Goal: Communication & Community: Answer question/provide support

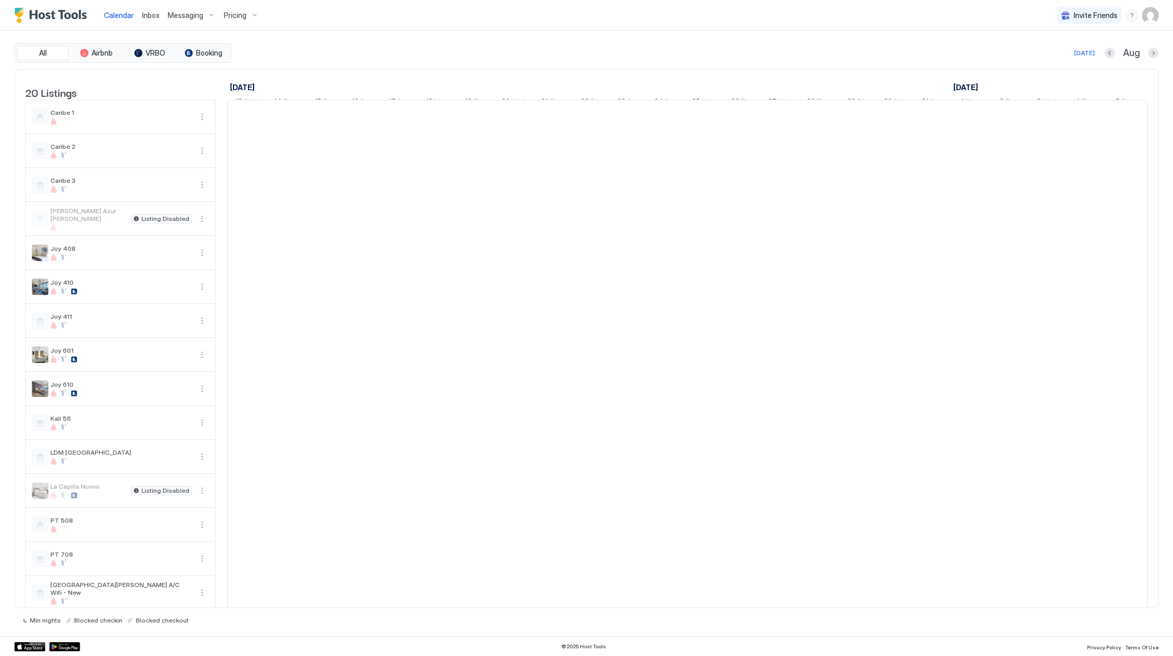
scroll to position [0, 571]
click at [236, 13] on span "Pricing" at bounding box center [235, 15] width 23 height 9
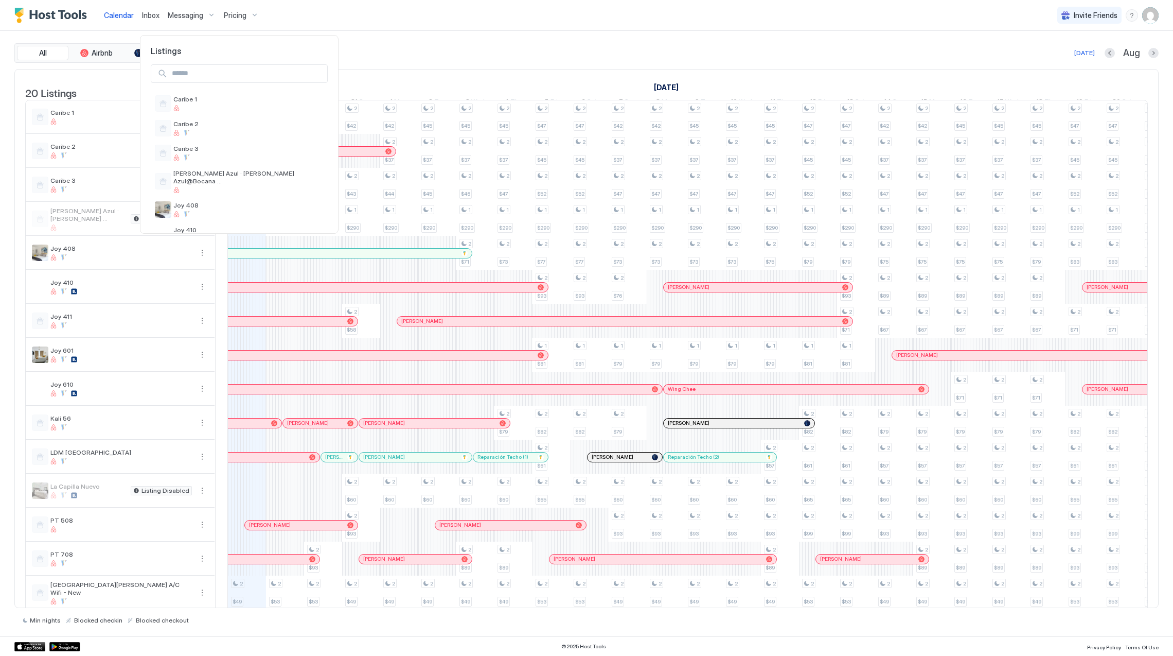
click at [238, 19] on div at bounding box center [586, 328] width 1173 height 656
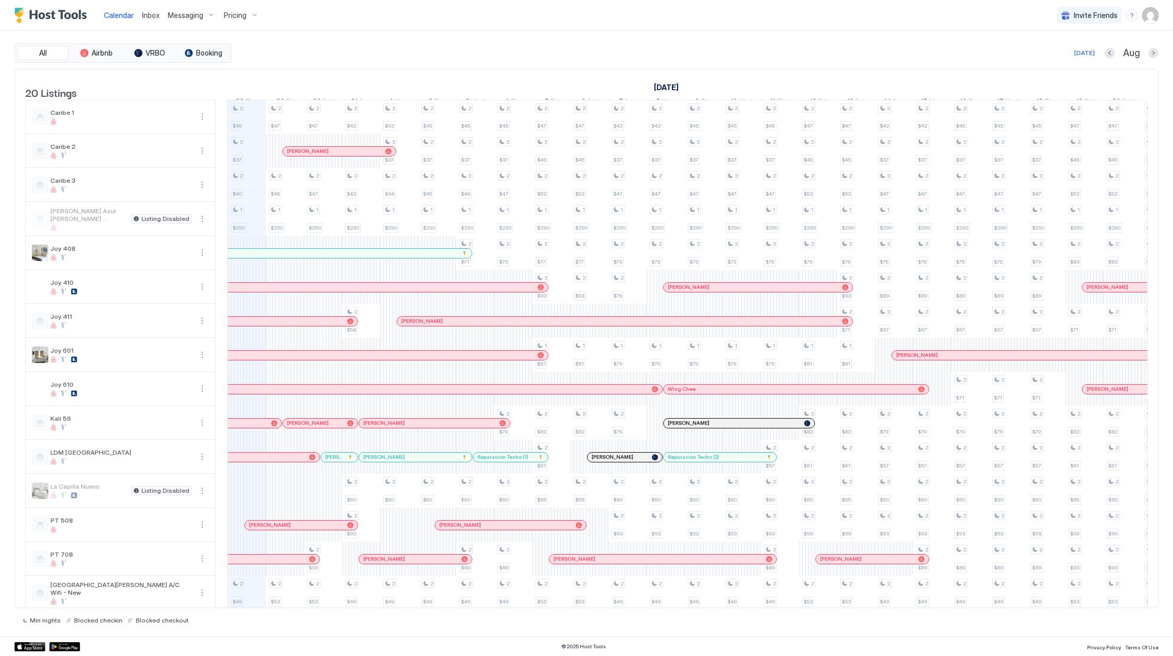
click at [238, 17] on span "Pricing" at bounding box center [235, 15] width 23 height 9
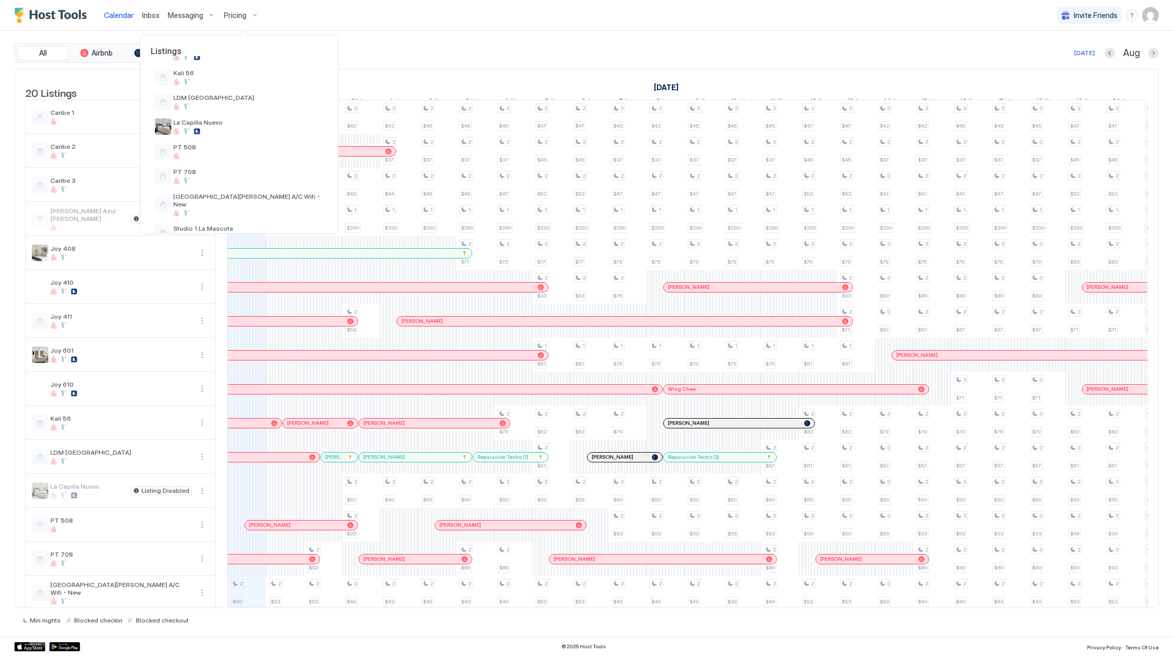
scroll to position [232, 0]
click at [248, 129] on div at bounding box center [248, 131] width 150 height 6
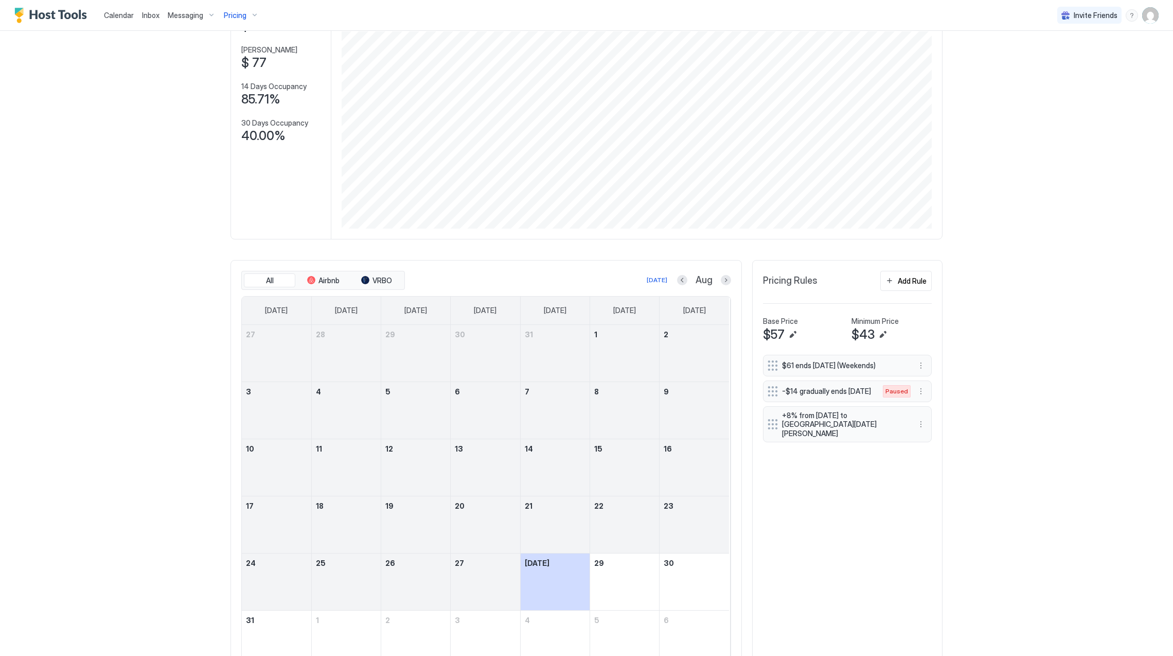
scroll to position [140, 0]
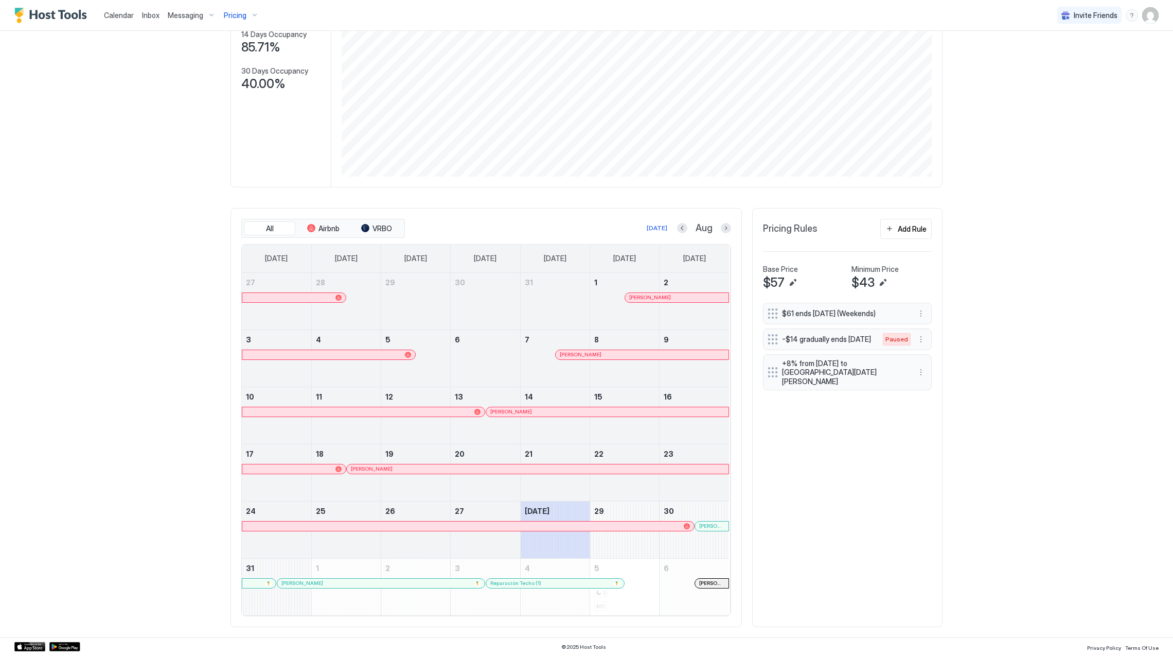
click at [705, 523] on div at bounding box center [709, 526] width 8 height 8
click at [343, 583] on div at bounding box center [347, 583] width 8 height 8
click at [526, 524] on div at bounding box center [530, 526] width 8 height 8
click at [423, 578] on link "[PERSON_NAME]" at bounding box center [381, 583] width 208 height 10
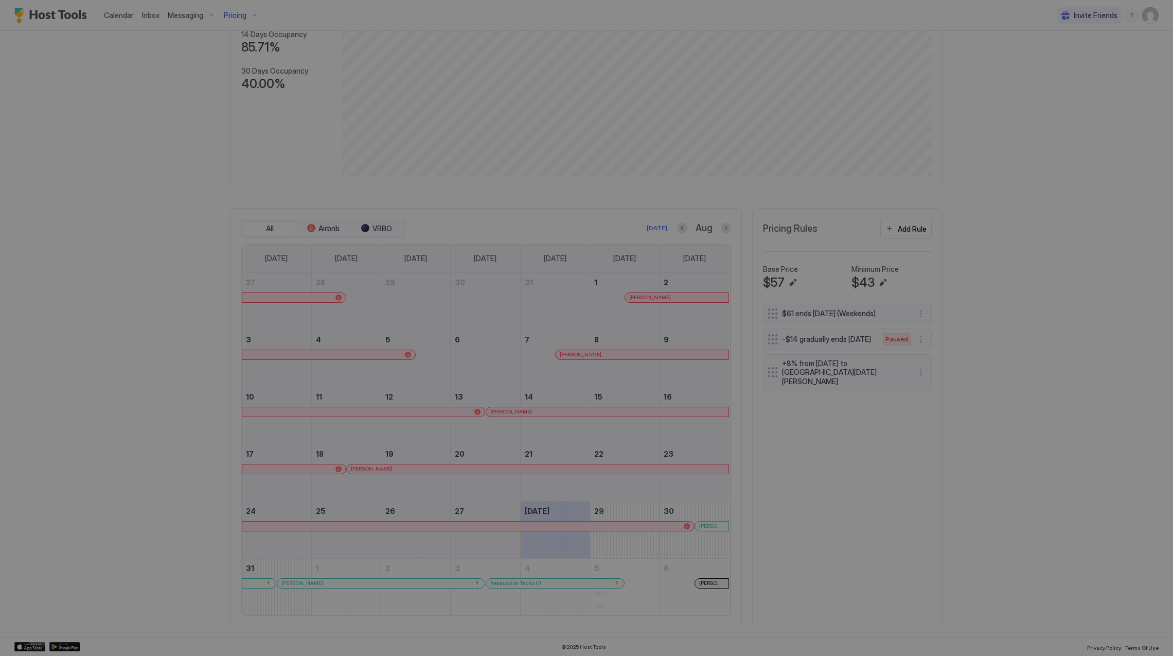
click at [418, 583] on div at bounding box center [586, 328] width 1173 height 656
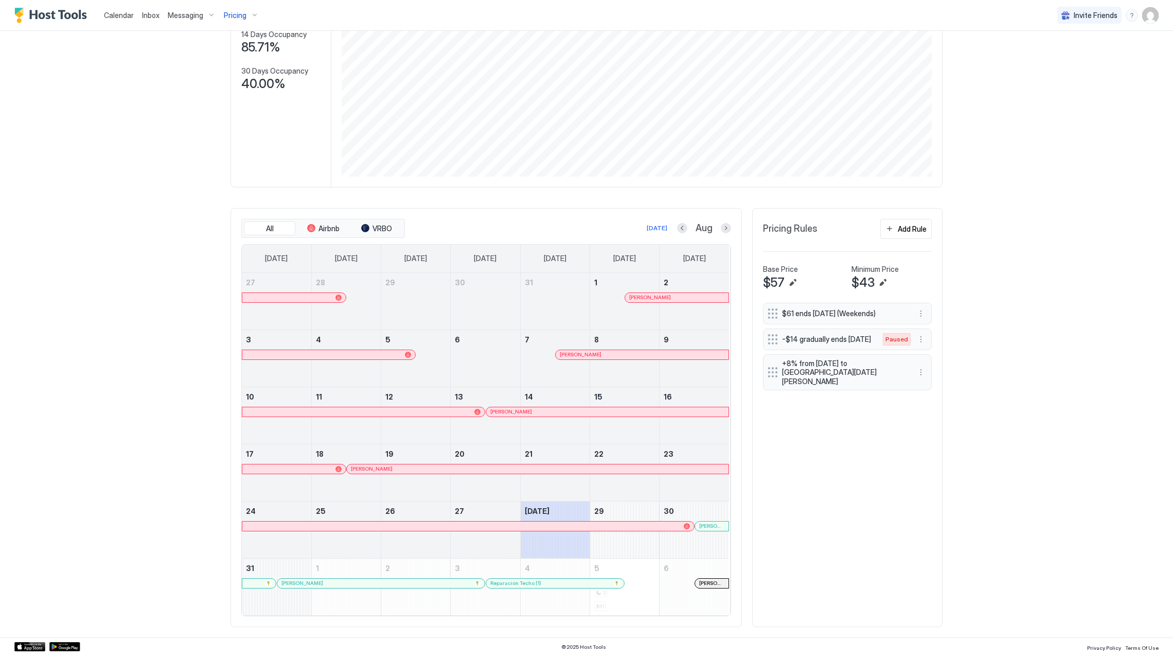
click at [0, 0] on div at bounding box center [0, 0] width 0 height 0
click at [372, 585] on div at bounding box center [376, 583] width 8 height 8
click at [699, 528] on div at bounding box center [703, 526] width 8 height 8
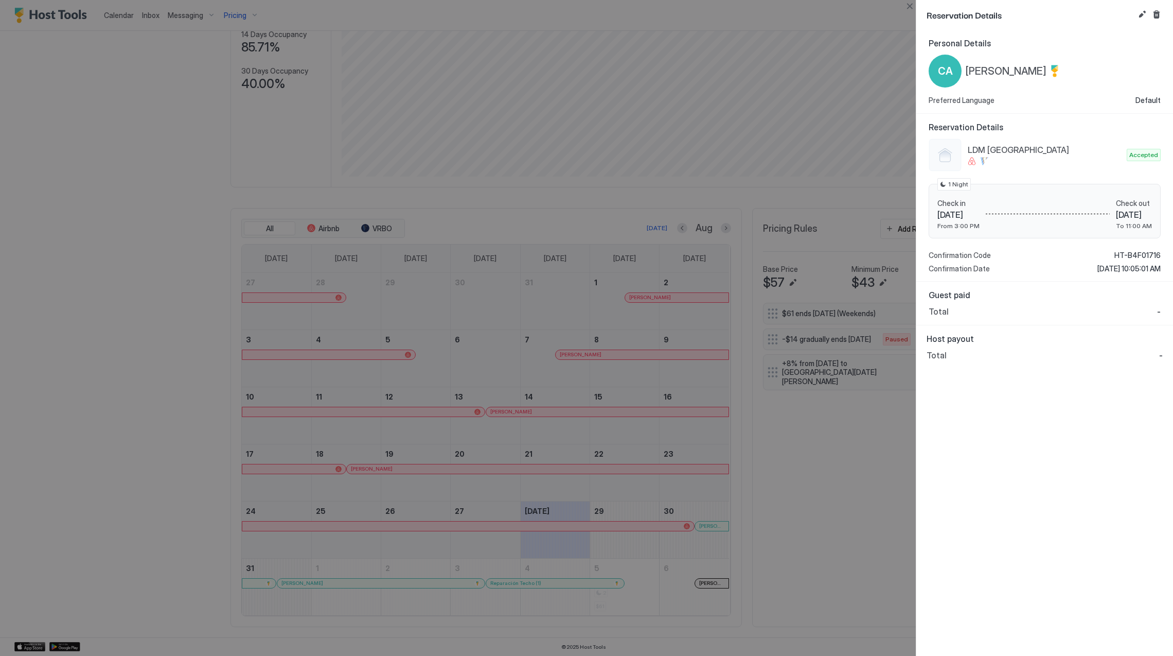
click at [1010, 73] on span "[PERSON_NAME]" at bounding box center [1006, 71] width 81 height 13
click at [1155, 255] on span "HT-B4F01716" at bounding box center [1138, 255] width 46 height 9
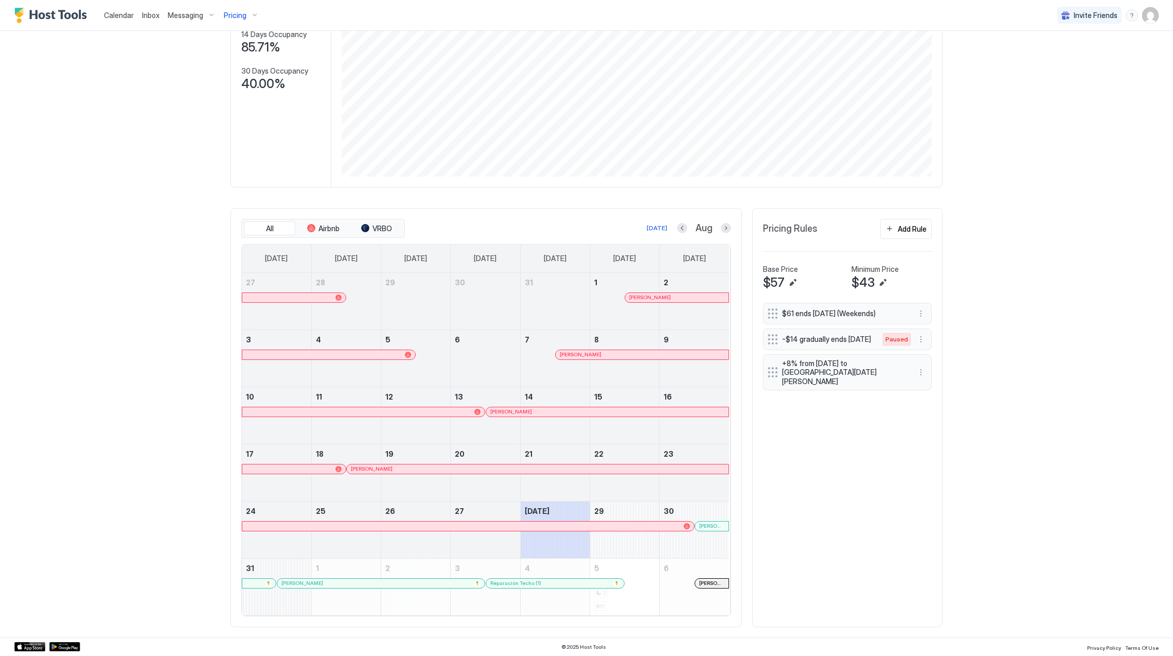
click at [400, 583] on div at bounding box center [404, 583] width 8 height 8
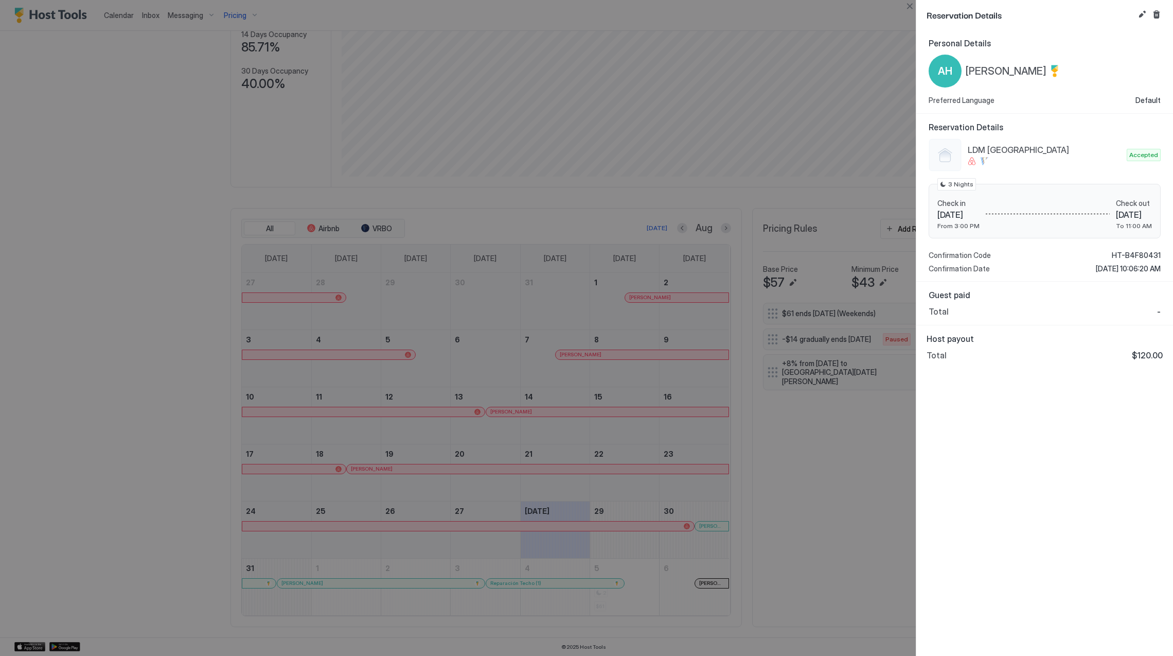
click at [1047, 70] on span "[PERSON_NAME]" at bounding box center [1006, 71] width 81 height 13
click at [1133, 252] on span "HT-B4F80431" at bounding box center [1136, 255] width 49 height 9
click at [120, 19] on div at bounding box center [586, 328] width 1173 height 656
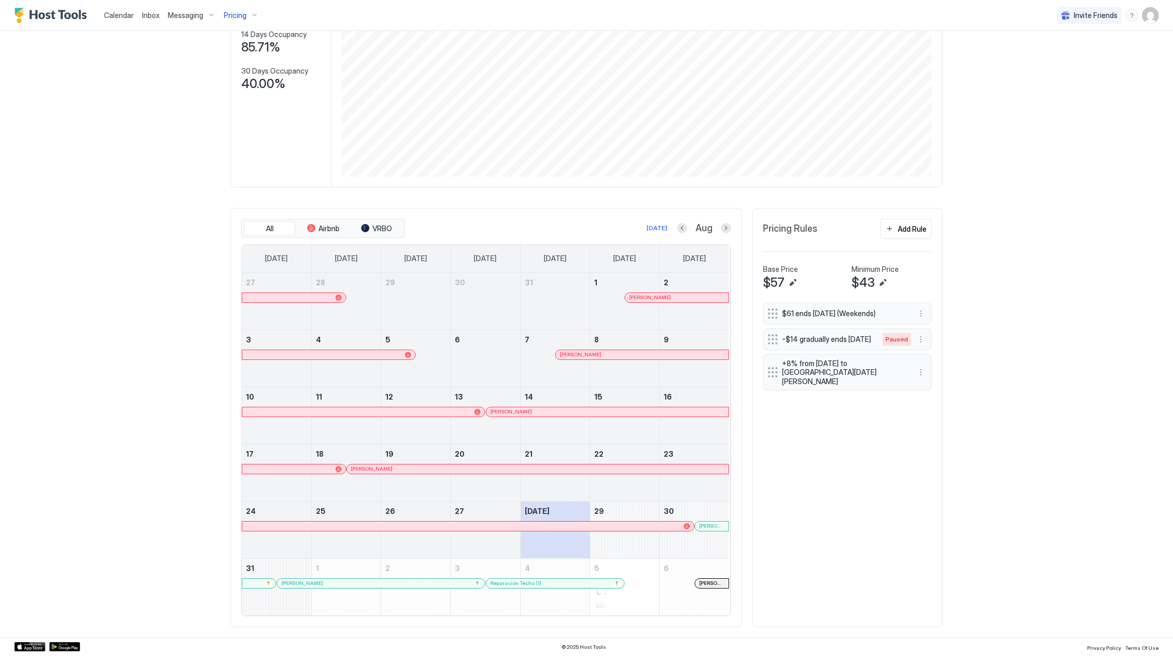
drag, startPoint x: 120, startPoint y: 16, endPoint x: 140, endPoint y: 13, distance: 19.8
click at [120, 16] on span "Calendar" at bounding box center [119, 15] width 30 height 9
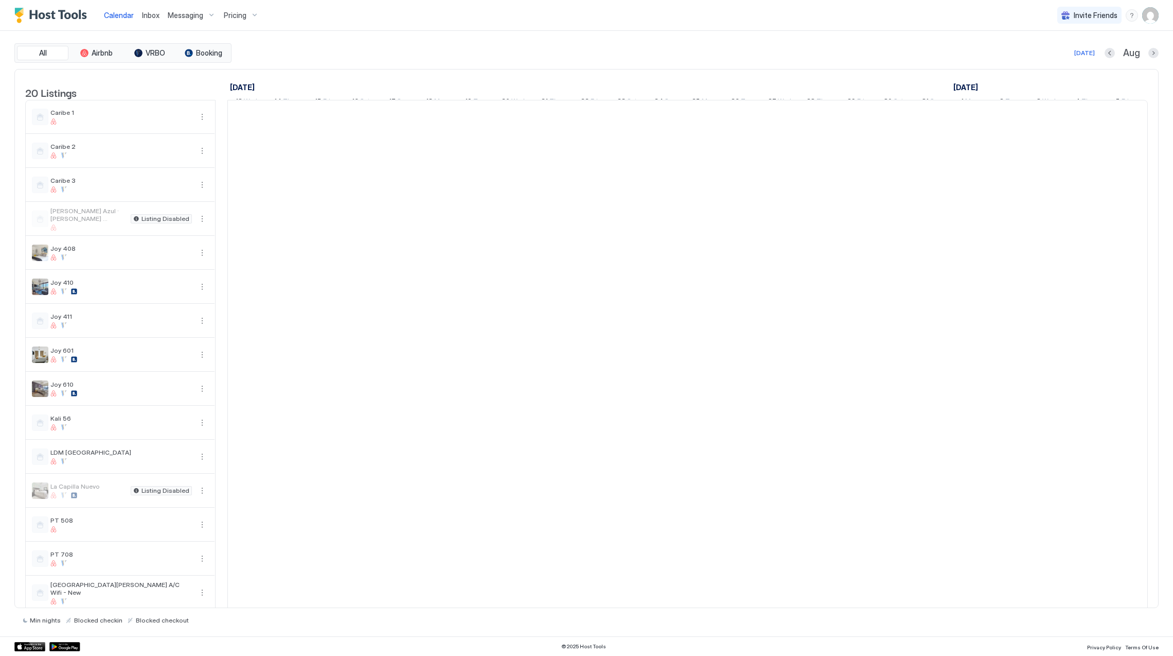
click at [141, 13] on div "Inbox" at bounding box center [151, 15] width 26 height 19
click at [152, 11] on span "Inbox" at bounding box center [150, 15] width 17 height 9
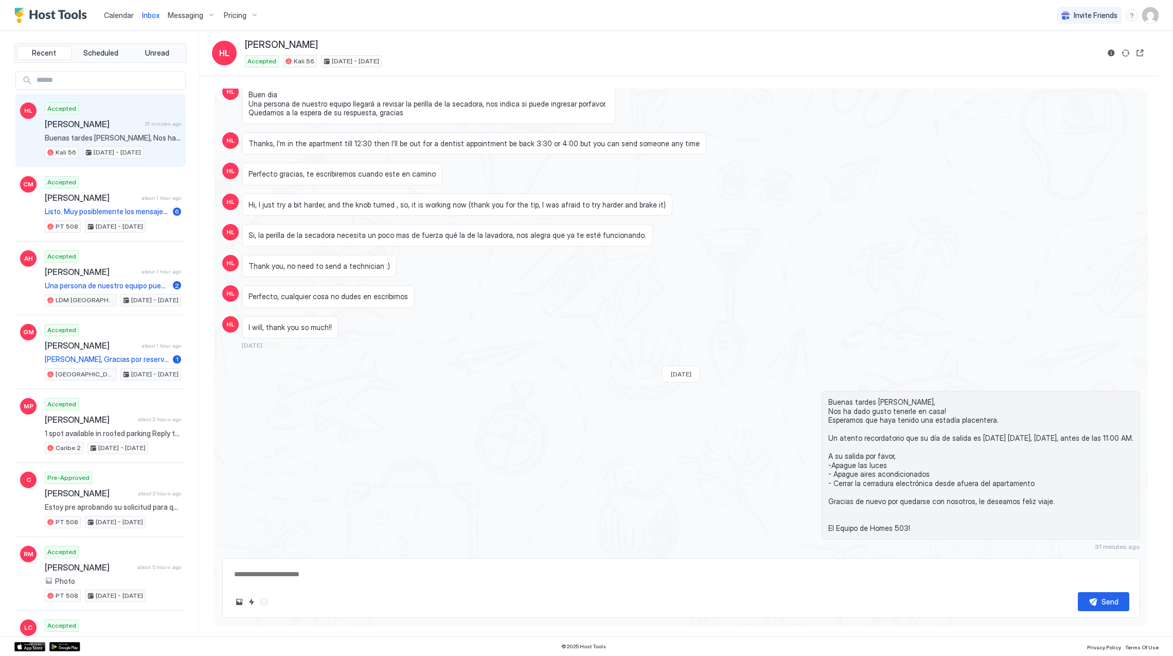
scroll to position [1323, 0]
click at [100, 283] on span "Una persona de nuestro equipo puede pasar recogiendo [DATE] el dinero en la ent…" at bounding box center [107, 285] width 124 height 9
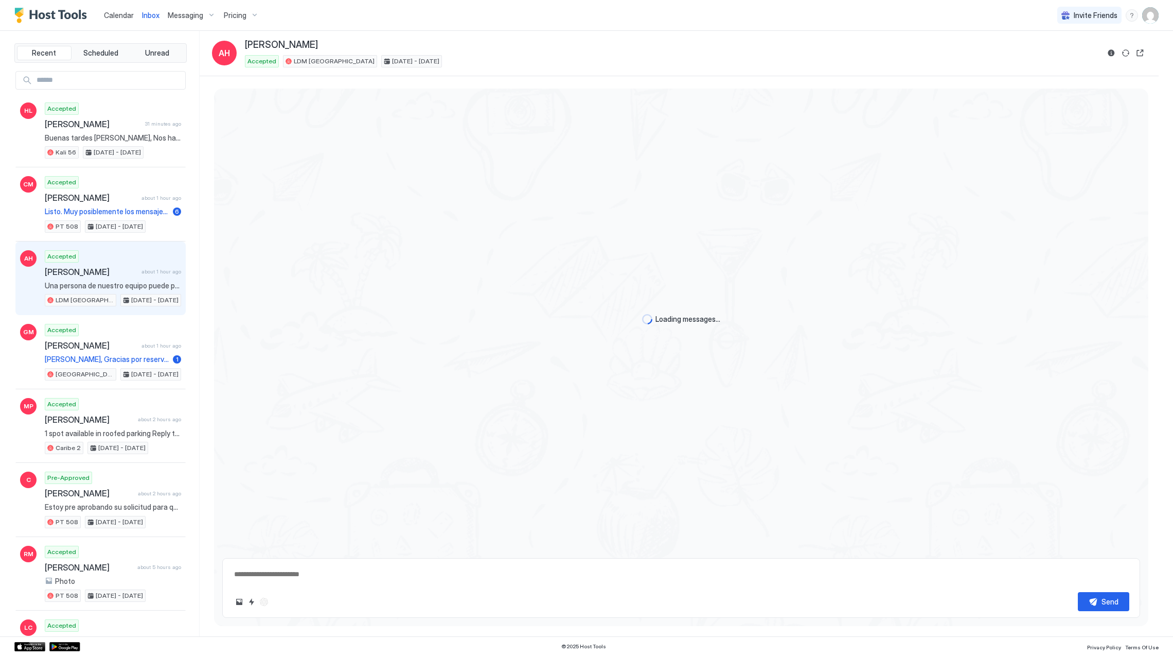
scroll to position [499, 0]
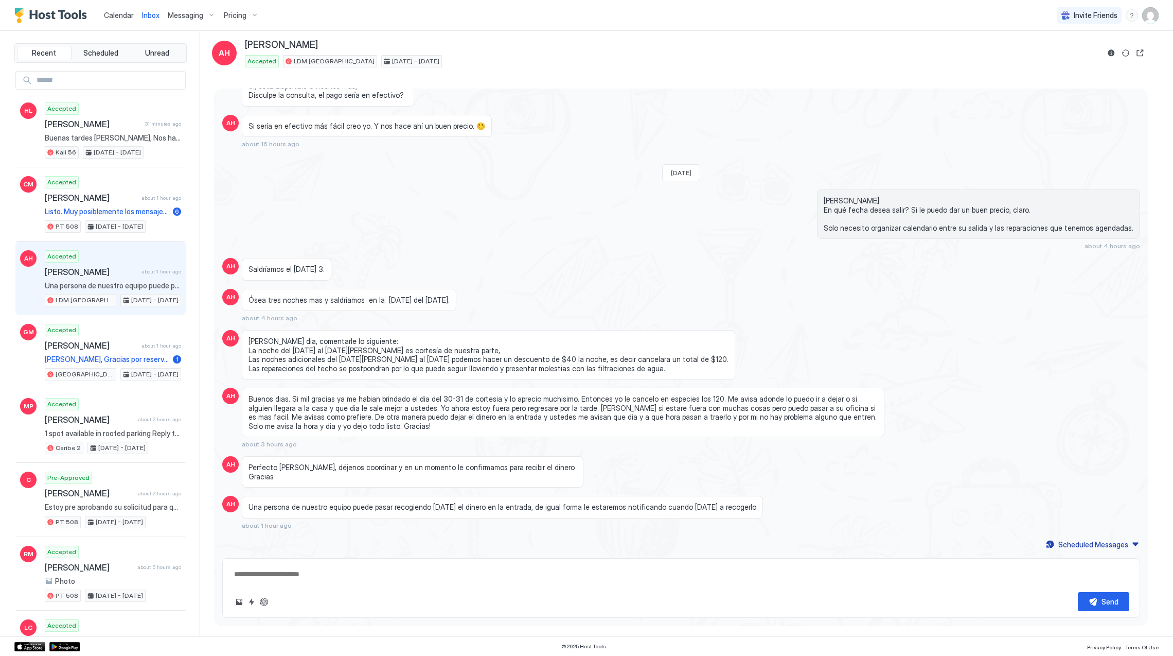
type textarea "*"
